Goal: Information Seeking & Learning: Learn about a topic

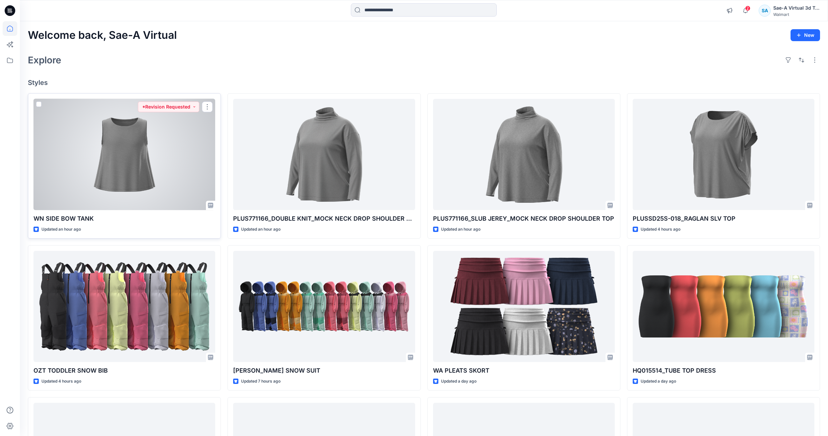
click at [174, 156] on div at bounding box center [124, 154] width 182 height 111
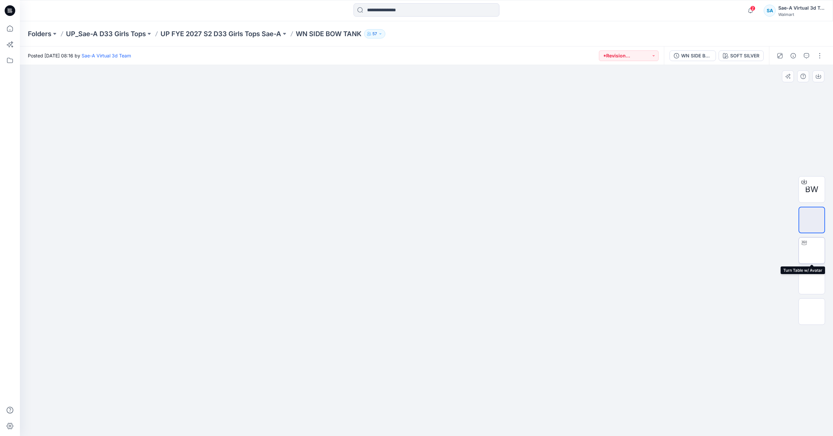
click at [811, 250] on img at bounding box center [811, 250] width 0 height 0
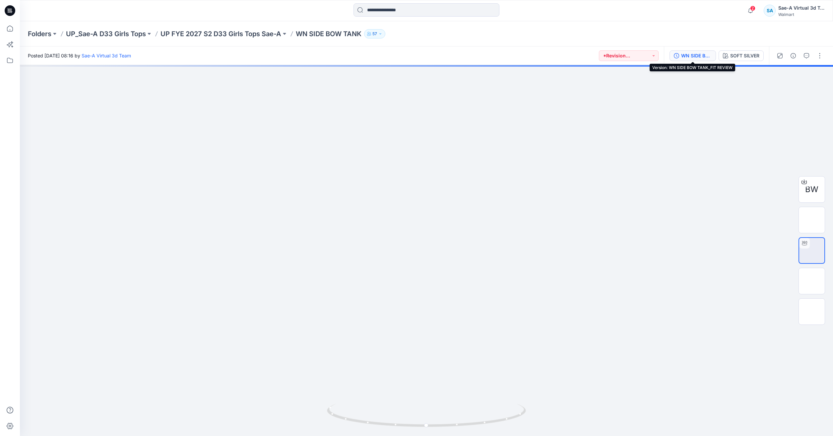
click at [686, 53] on div "WN SIDE BOW TANK_FIT REVIEW" at bounding box center [696, 55] width 30 height 7
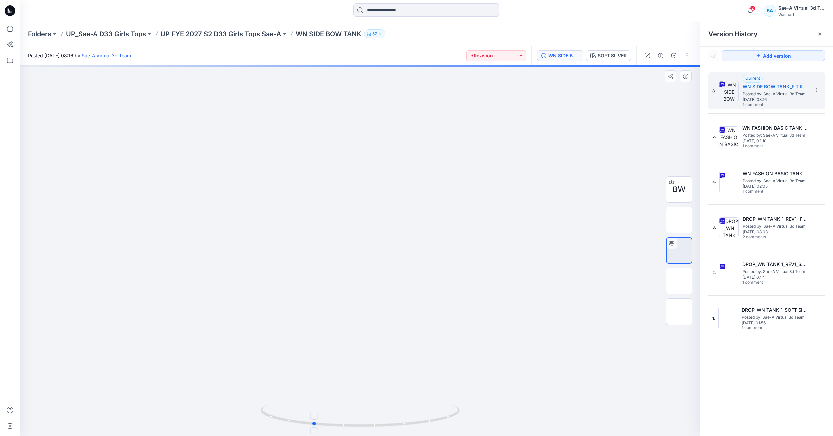
drag, startPoint x: 456, startPoint y: 415, endPoint x: 408, endPoint y: 411, distance: 47.6
click at [408, 411] on icon at bounding box center [361, 415] width 201 height 25
drag, startPoint x: 396, startPoint y: 421, endPoint x: 393, endPoint y: 414, distance: 7.4
click at [393, 414] on icon at bounding box center [361, 415] width 201 height 25
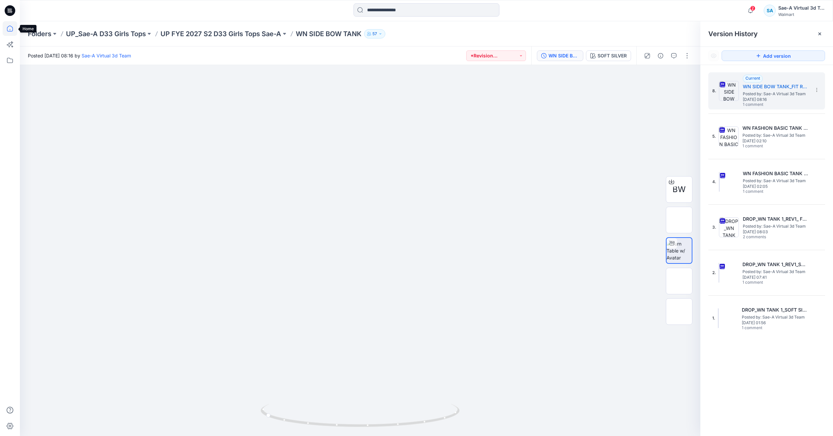
click at [9, 28] on icon at bounding box center [10, 28] width 15 height 15
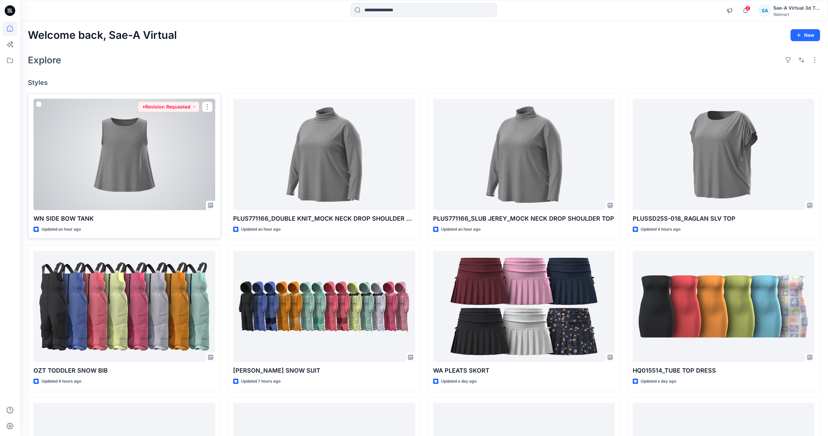
click at [143, 142] on div at bounding box center [124, 154] width 182 height 111
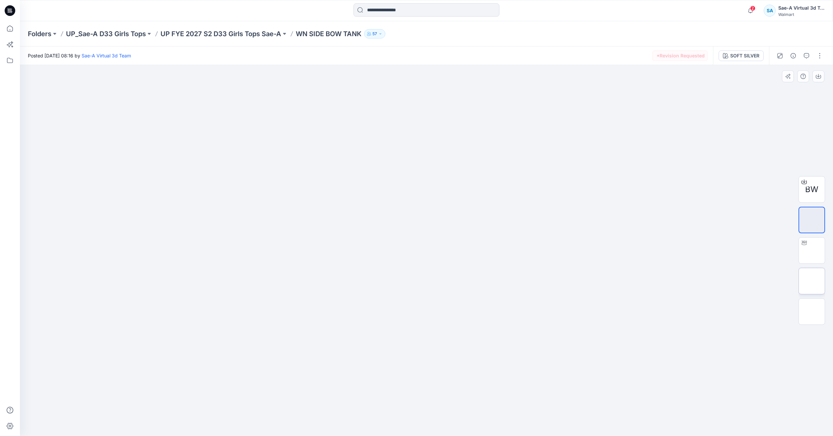
drag, startPoint x: 818, startPoint y: 265, endPoint x: 815, endPoint y: 277, distance: 12.2
click at [817, 271] on div "BW" at bounding box center [811, 250] width 27 height 166
click at [811, 281] on img at bounding box center [811, 281] width 0 height 0
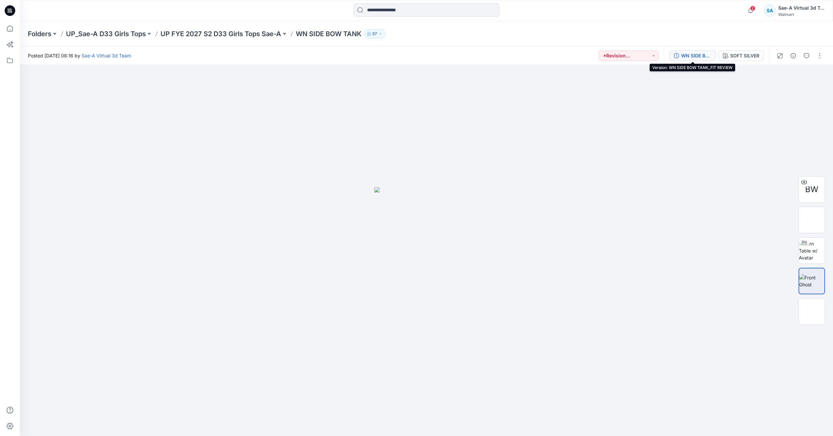
click at [698, 51] on button "WN SIDE BOW TANK_FIT REVIEW" at bounding box center [692, 55] width 46 height 11
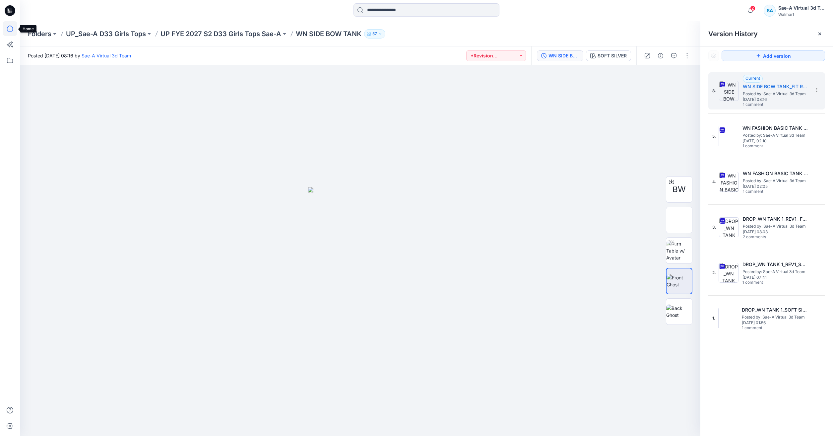
click at [11, 25] on icon at bounding box center [10, 28] width 15 height 15
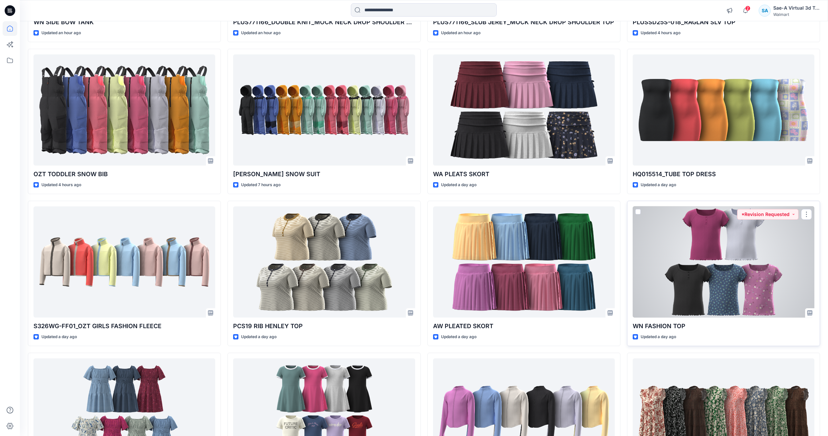
scroll to position [199, 0]
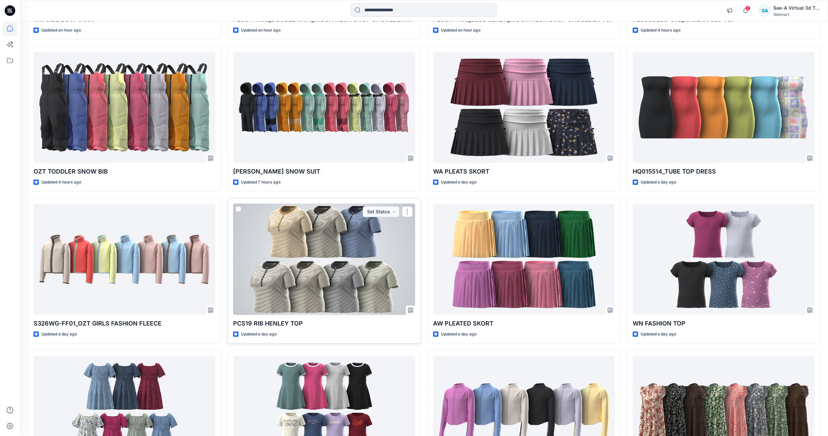
click at [354, 291] on div at bounding box center [324, 259] width 182 height 111
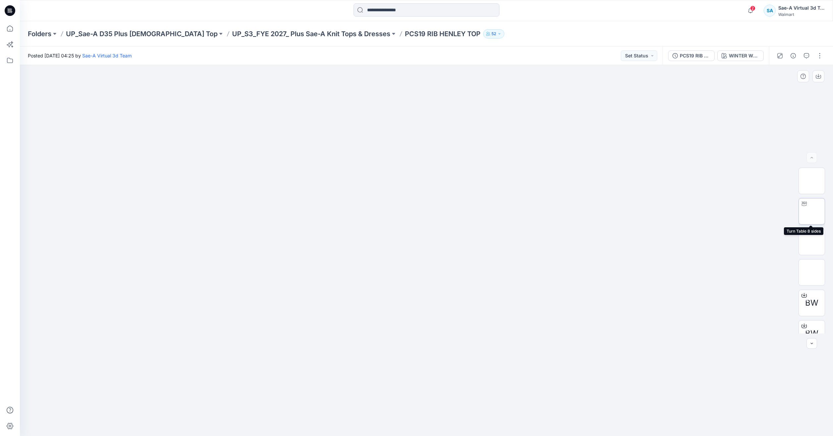
click at [811, 211] on img at bounding box center [811, 211] width 0 height 0
drag, startPoint x: 501, startPoint y: 421, endPoint x: 324, endPoint y: 449, distance: 178.8
click at [324, 435] on html "2 Notifications Your style WN SIDE BOW TANK has been updated with WN SIDE BOW T…" at bounding box center [416, 218] width 833 height 436
drag, startPoint x: 505, startPoint y: 420, endPoint x: 461, endPoint y: 426, distance: 44.8
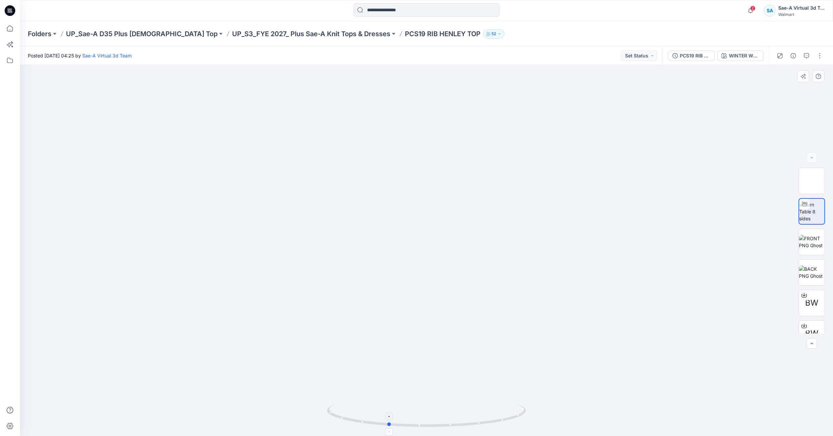
click at [461, 426] on icon at bounding box center [427, 415] width 201 height 25
click at [7, 33] on icon at bounding box center [10, 28] width 15 height 15
